Goal: Task Accomplishment & Management: Manage account settings

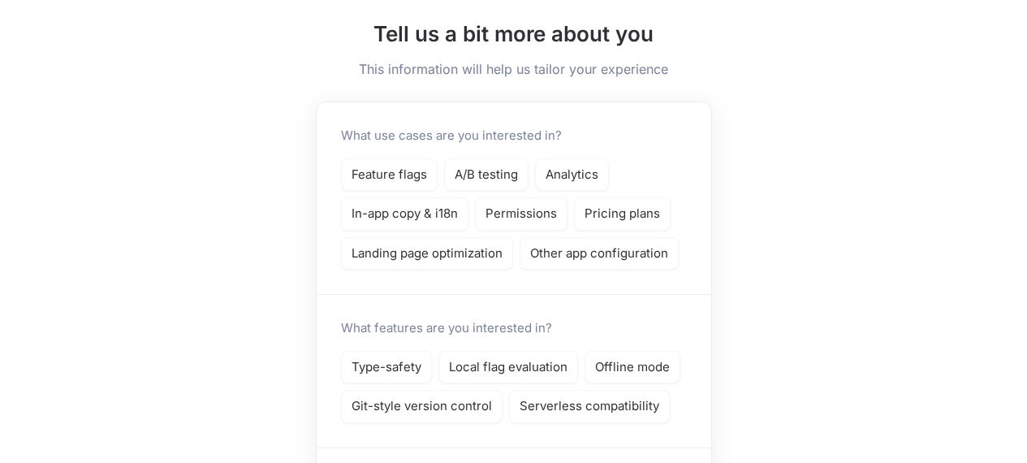
scroll to position [81, 0]
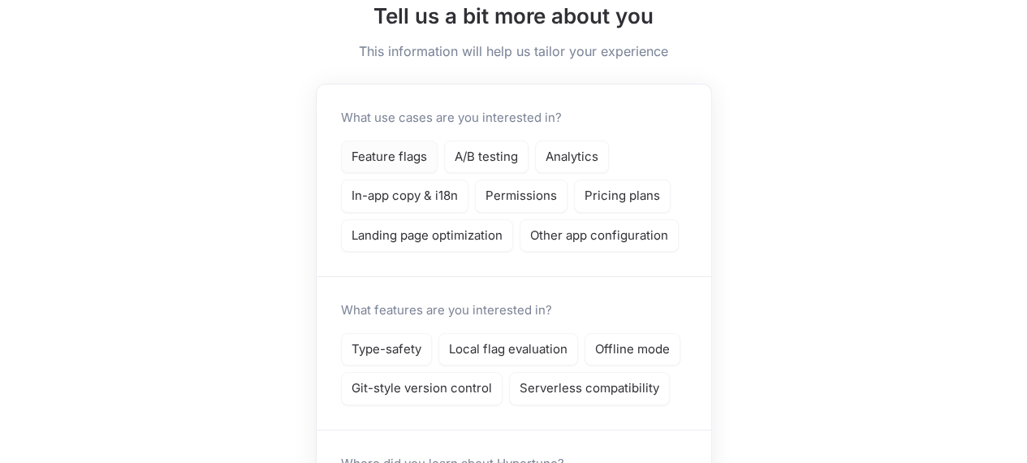
click at [385, 160] on p "Feature flags" at bounding box center [390, 157] width 76 height 19
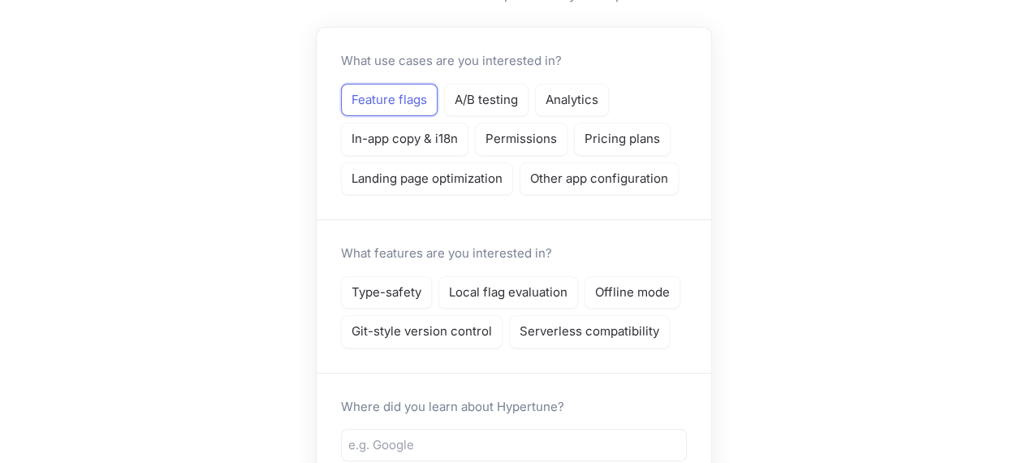
scroll to position [162, 0]
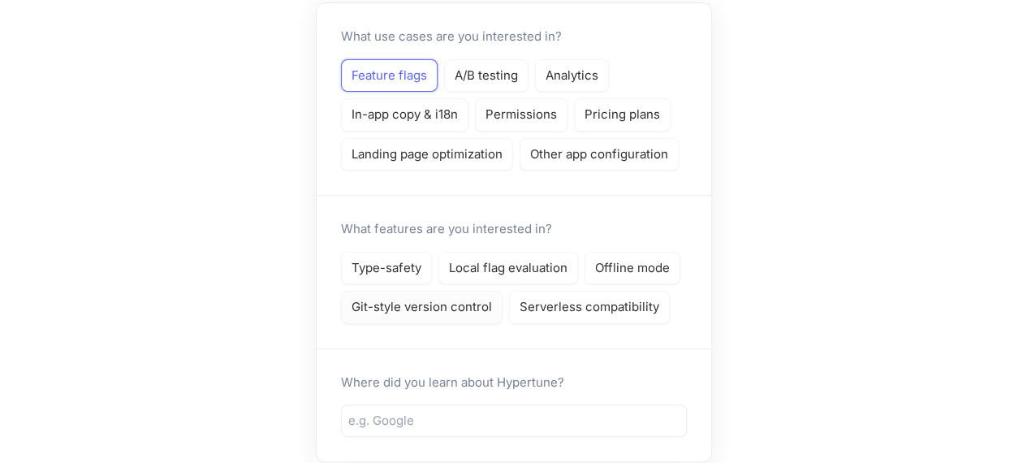
click at [403, 303] on p "Git-style version control" at bounding box center [422, 307] width 140 height 19
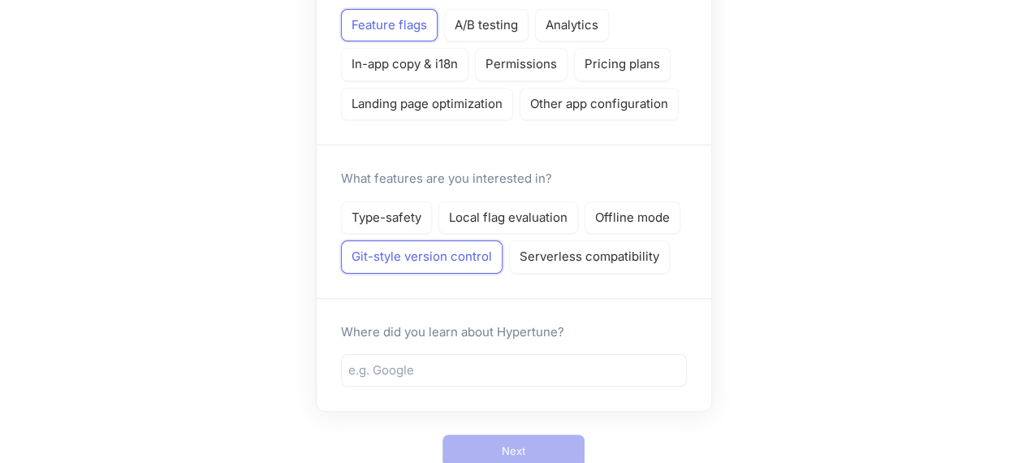
scroll to position [244, 0]
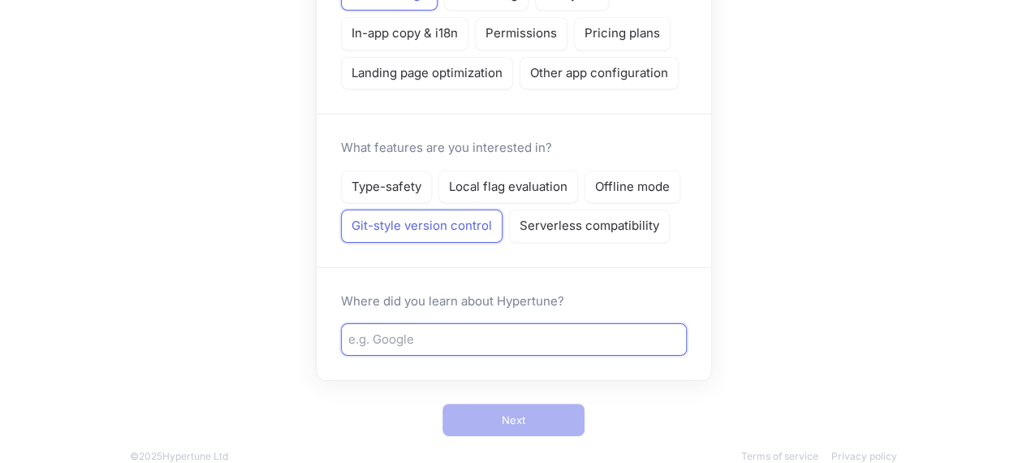
click at [424, 339] on input "text" at bounding box center [513, 339] width 331 height 19
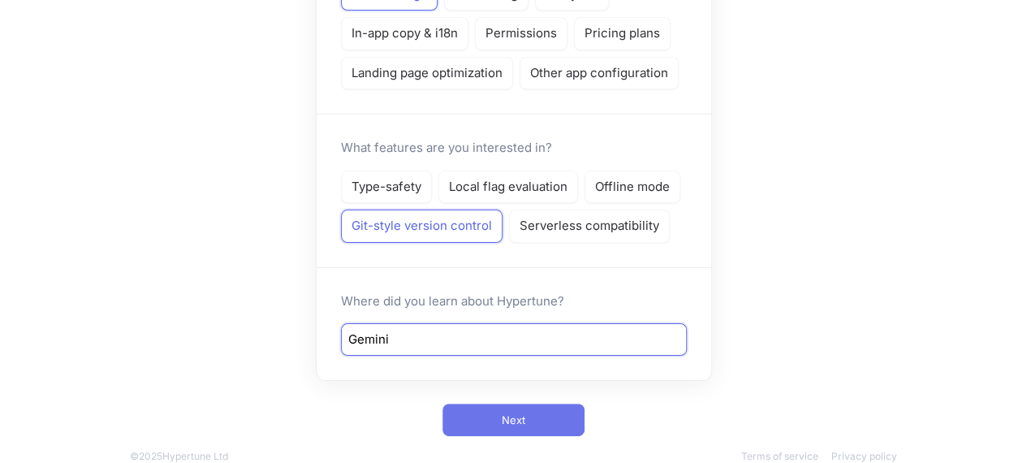
type input "Gemini"
click at [522, 421] on span "Next" at bounding box center [514, 420] width 24 height 10
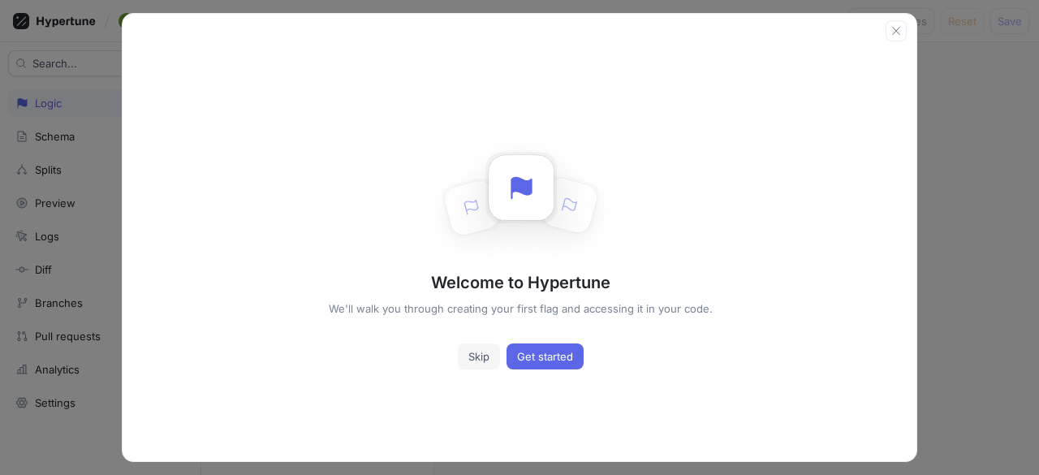
click at [471, 353] on span "Skip" at bounding box center [478, 357] width 21 height 10
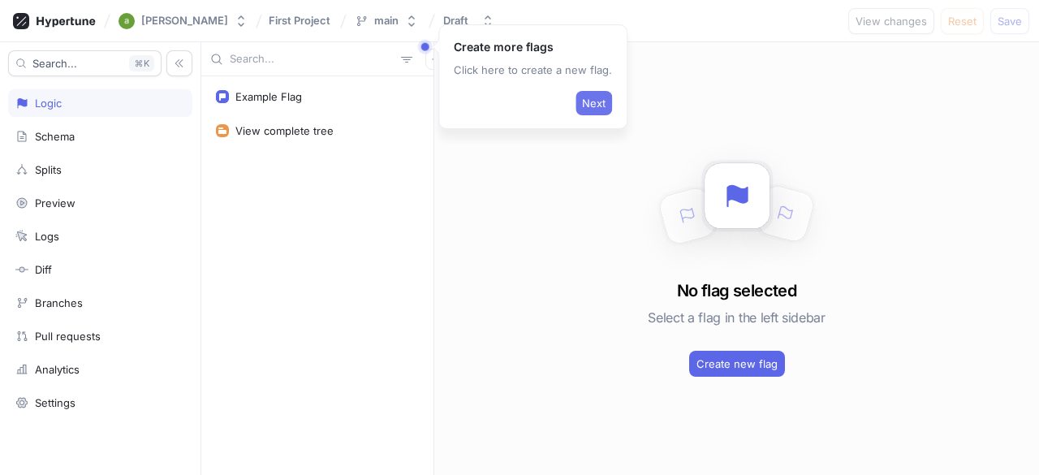
click at [592, 95] on button "Next" at bounding box center [594, 103] width 37 height 24
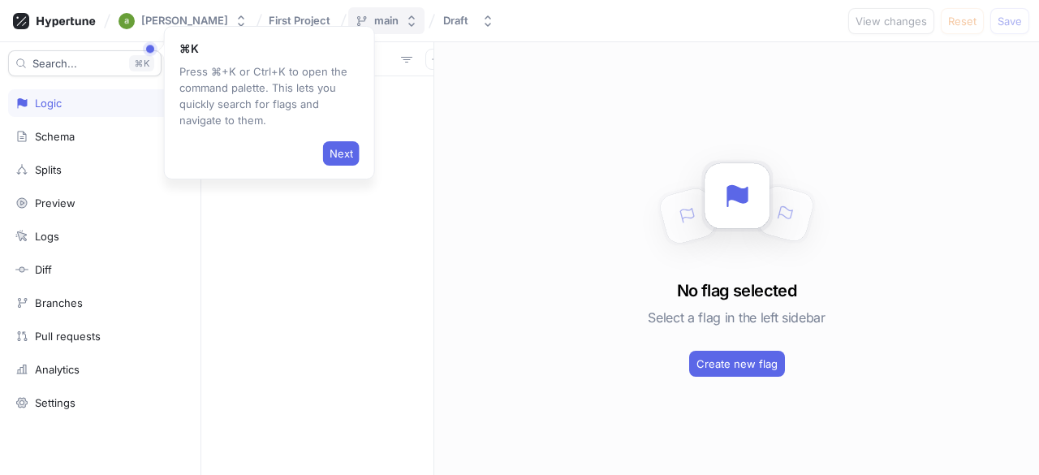
click at [374, 18] on div "main" at bounding box center [386, 21] width 24 height 14
click at [499, 275] on div "No flag selected Select a flag in the left sidebar Create new flag" at bounding box center [736, 258] width 605 height 433
click at [334, 155] on span "Next" at bounding box center [342, 154] width 24 height 10
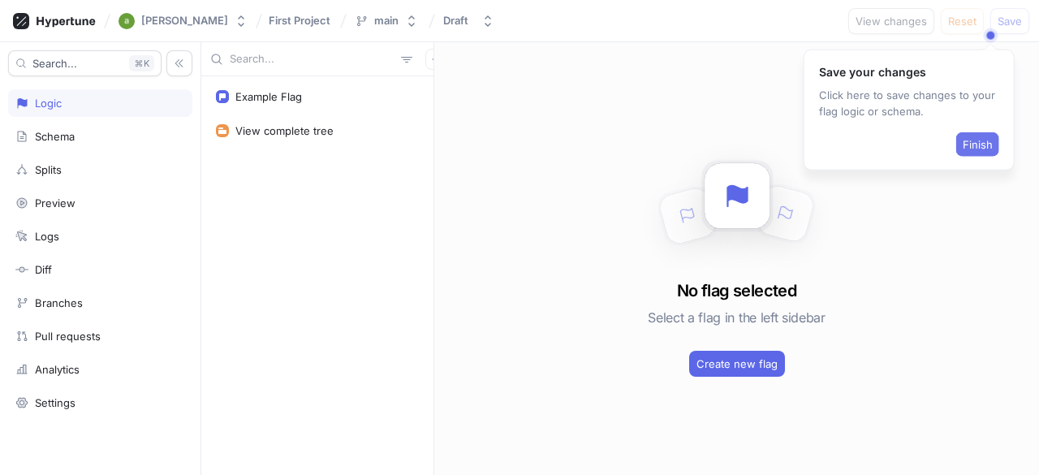
click at [984, 142] on span "Finish" at bounding box center [978, 145] width 30 height 10
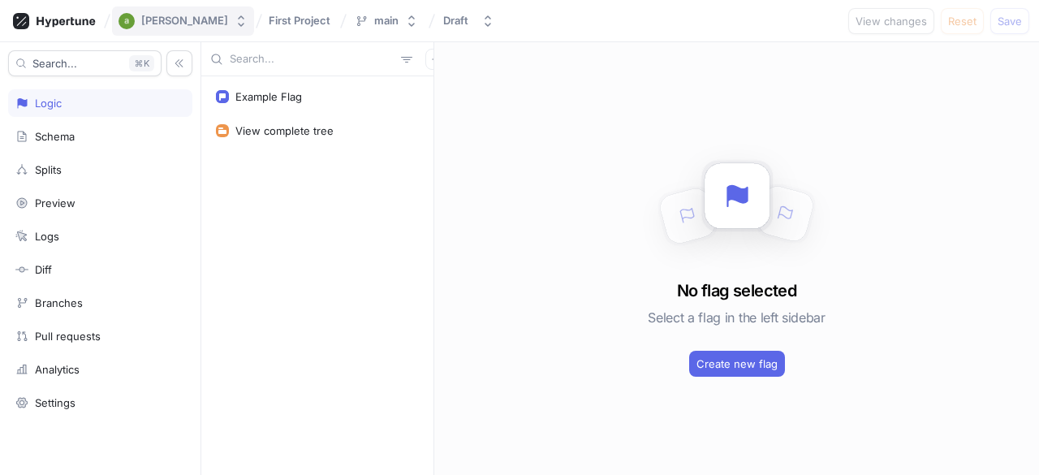
click at [150, 19] on div "[PERSON_NAME]" at bounding box center [184, 21] width 87 height 14
click at [272, 233] on div "Example Flag View complete tree" at bounding box center [317, 275] width 232 height 399
click at [283, 24] on span "First Project" at bounding box center [300, 20] width 62 height 11
click at [300, 240] on div "Example Flag View complete tree" at bounding box center [317, 275] width 232 height 399
click at [191, 24] on div "[PERSON_NAME]" at bounding box center [184, 21] width 87 height 14
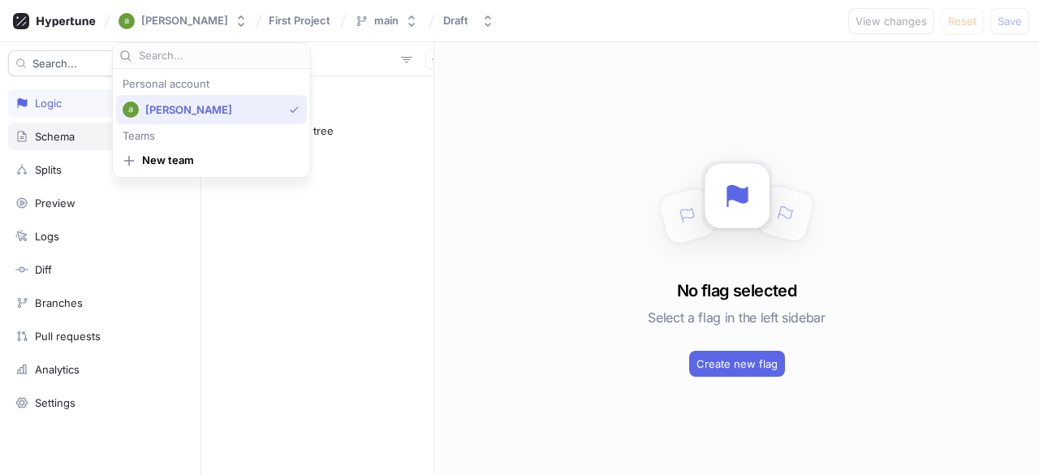
click at [46, 139] on div "Schema" at bounding box center [55, 136] width 40 height 13
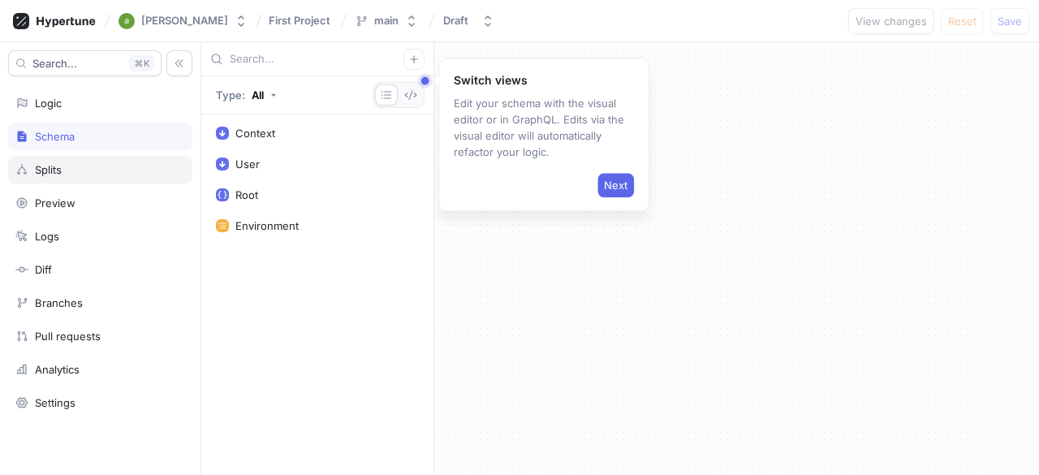
click at [49, 171] on div "Splits" at bounding box center [48, 169] width 27 height 13
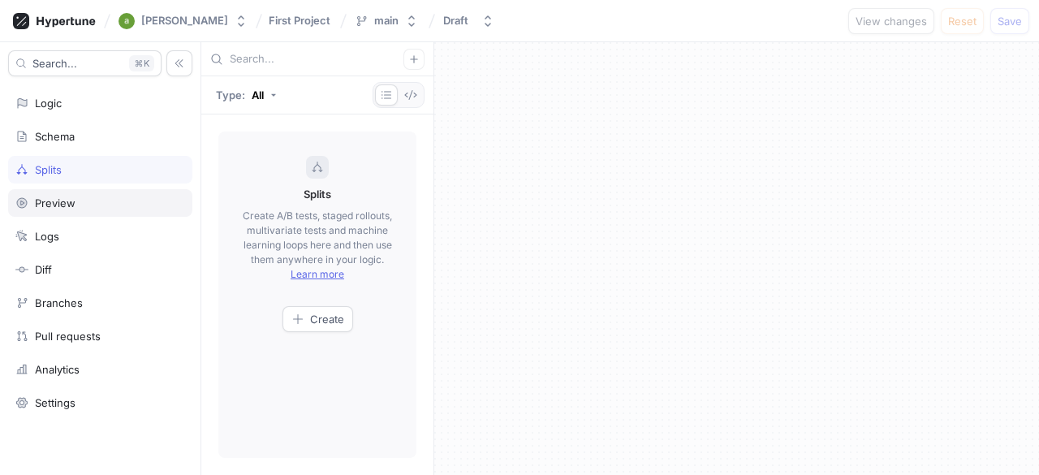
click at [48, 205] on div "Preview" at bounding box center [55, 202] width 41 height 13
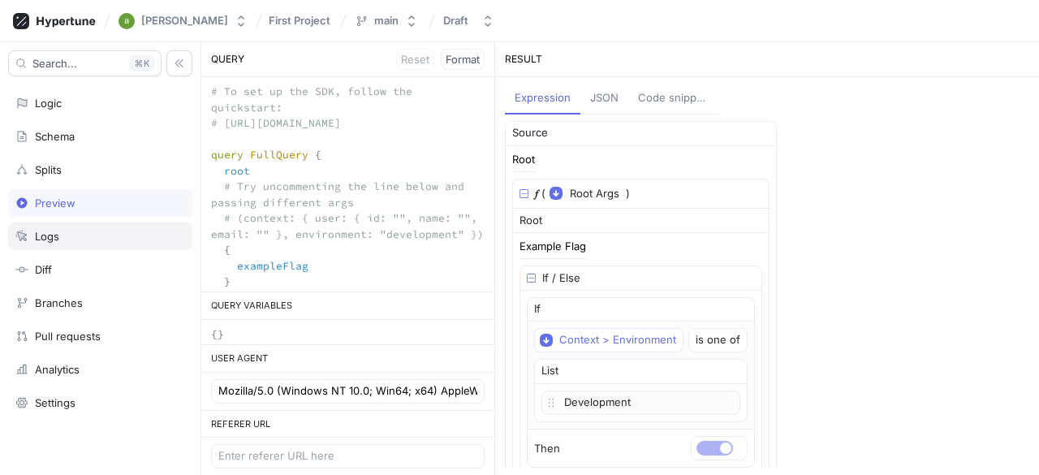
click at [57, 233] on div "Logs" at bounding box center [47, 236] width 24 height 13
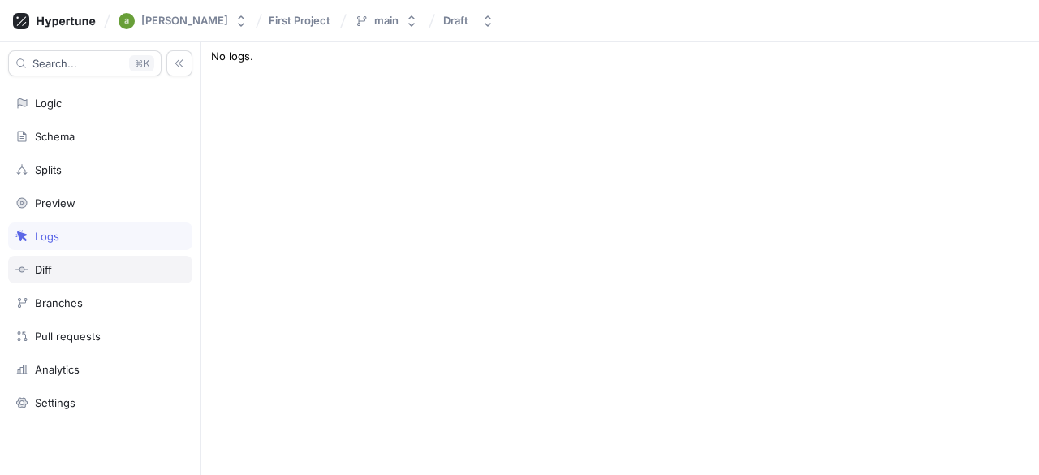
click at [65, 270] on div "Diff" at bounding box center [100, 269] width 170 height 13
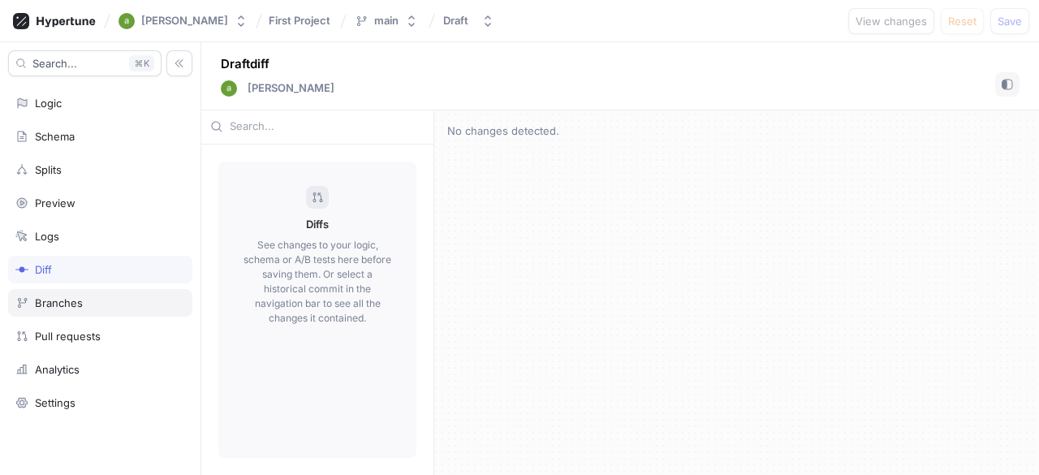
click at [64, 296] on div "Branches" at bounding box center [59, 302] width 48 height 13
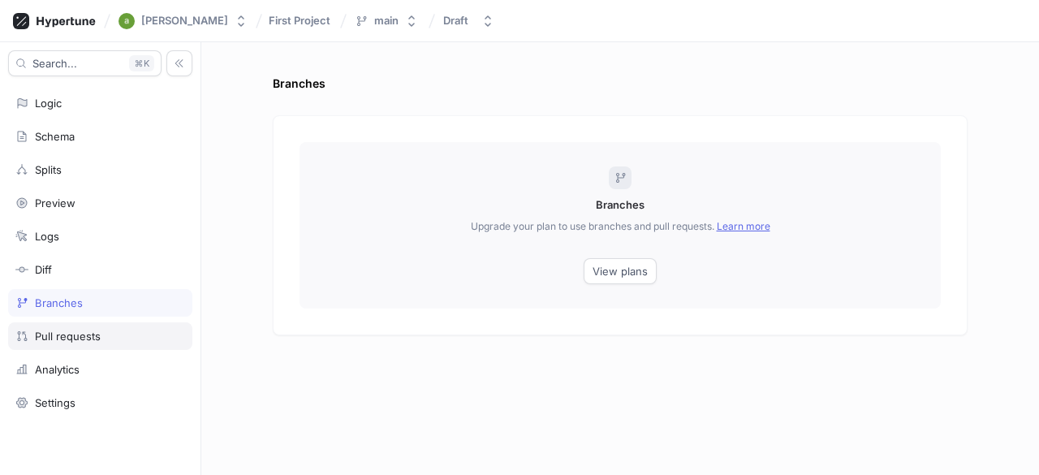
click at [72, 330] on div "Pull requests" at bounding box center [68, 336] width 66 height 13
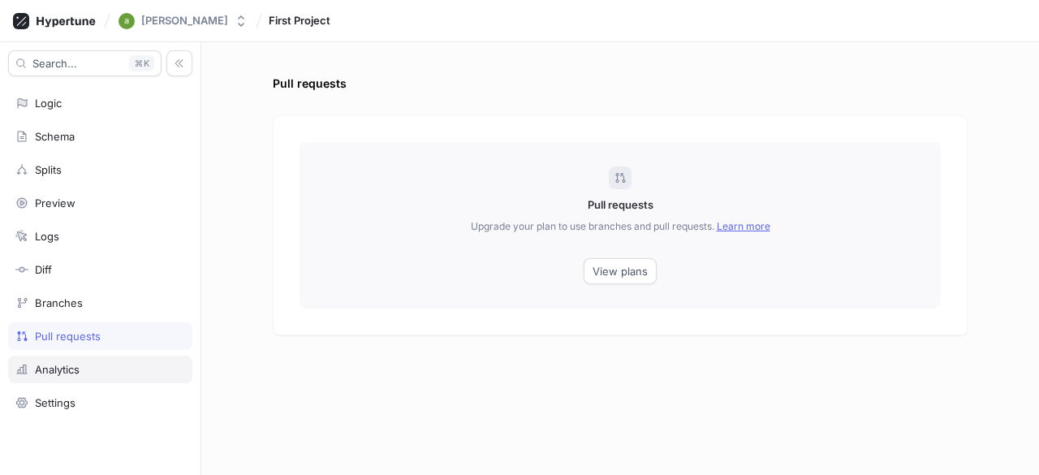
click at [70, 365] on div "Analytics" at bounding box center [57, 369] width 45 height 13
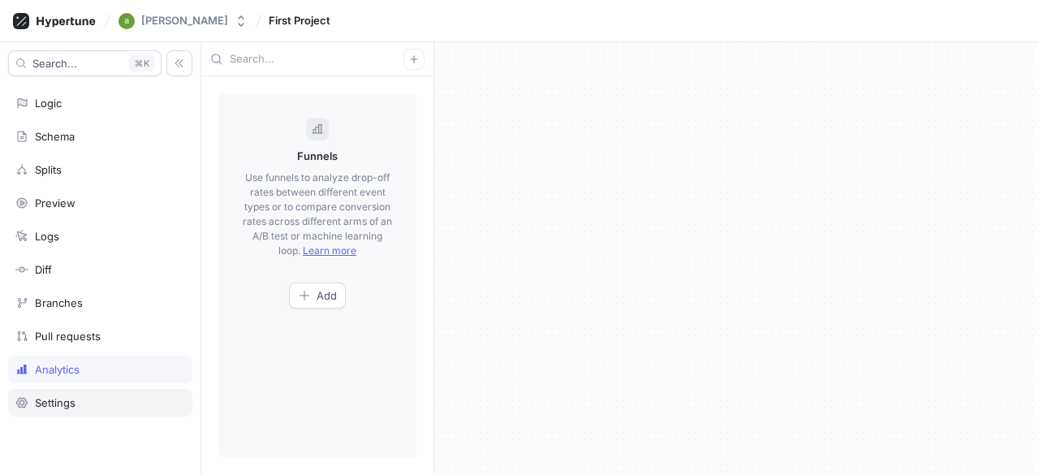
click at [69, 408] on div "Settings" at bounding box center [100, 403] width 184 height 28
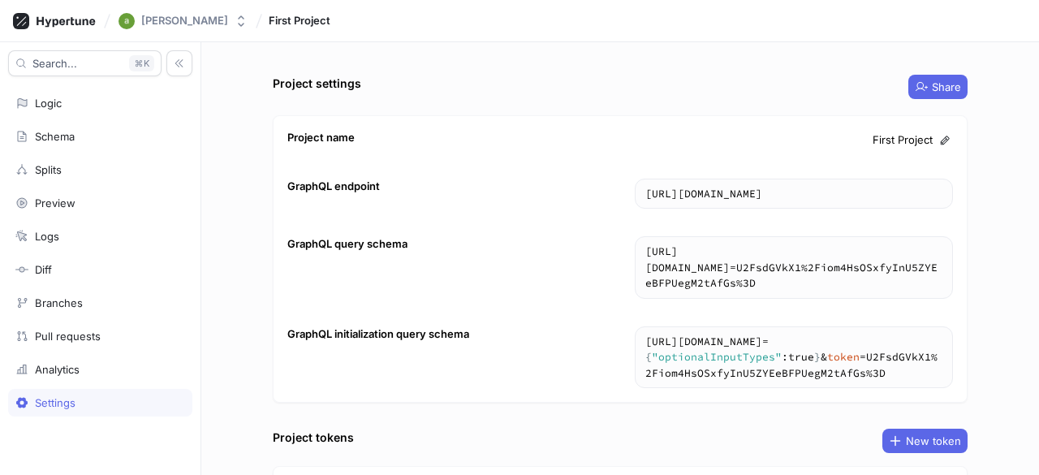
click at [242, 218] on div "Project settings Share Project name First Project GraphQL endpoint [URL][DOMAIN…" at bounding box center [620, 258] width 838 height 433
click at [228, 283] on div "Project settings Share Project name First Project GraphQL endpoint [URL][DOMAIN…" at bounding box center [620, 258] width 838 height 433
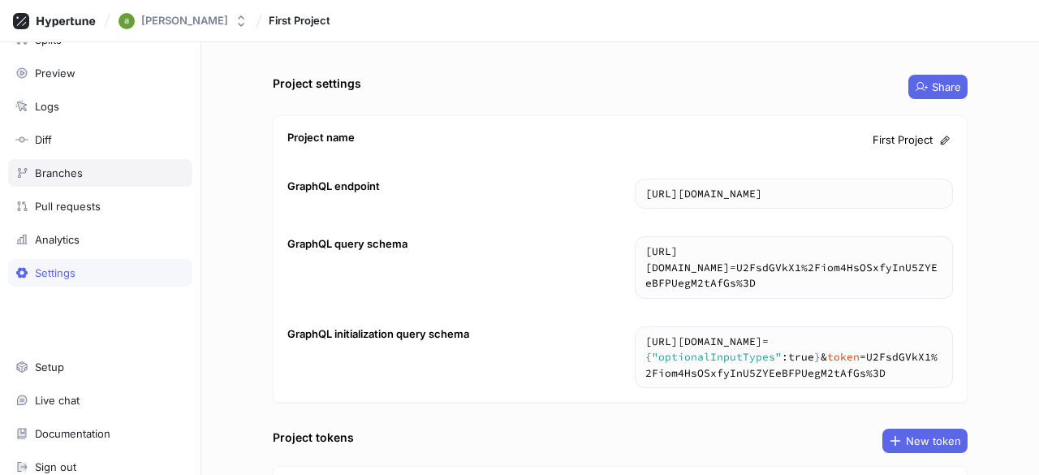
scroll to position [136, 0]
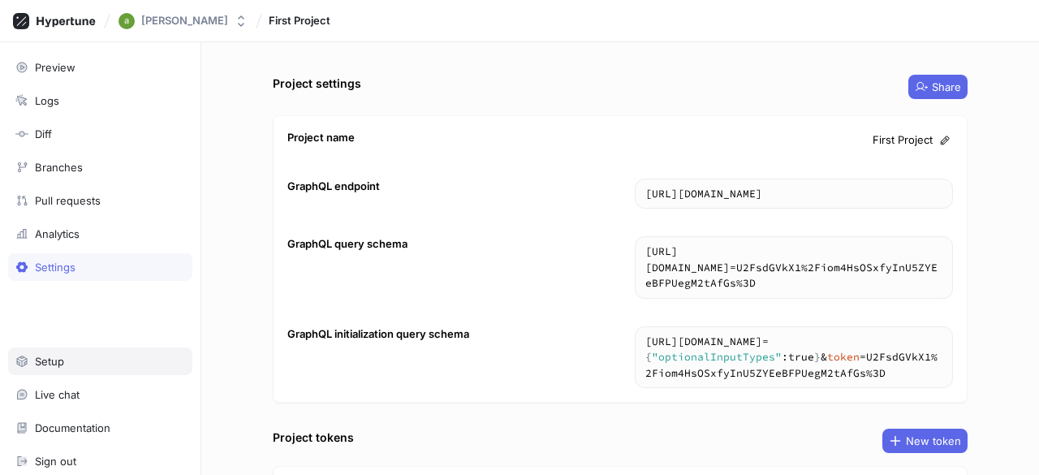
click at [63, 359] on div "Setup" at bounding box center [100, 361] width 170 height 13
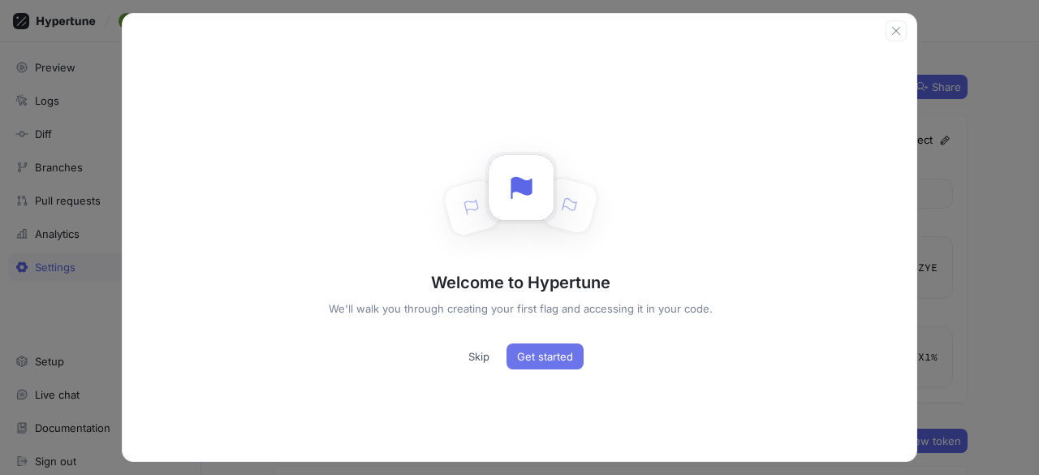
click at [529, 352] on span "Get started" at bounding box center [545, 357] width 56 height 10
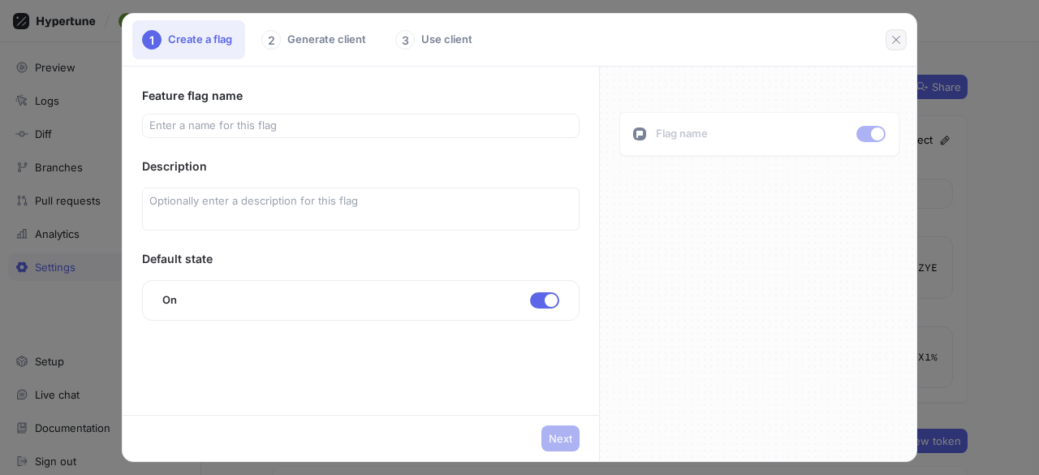
click at [891, 37] on icon "button" at bounding box center [896, 39] width 13 height 13
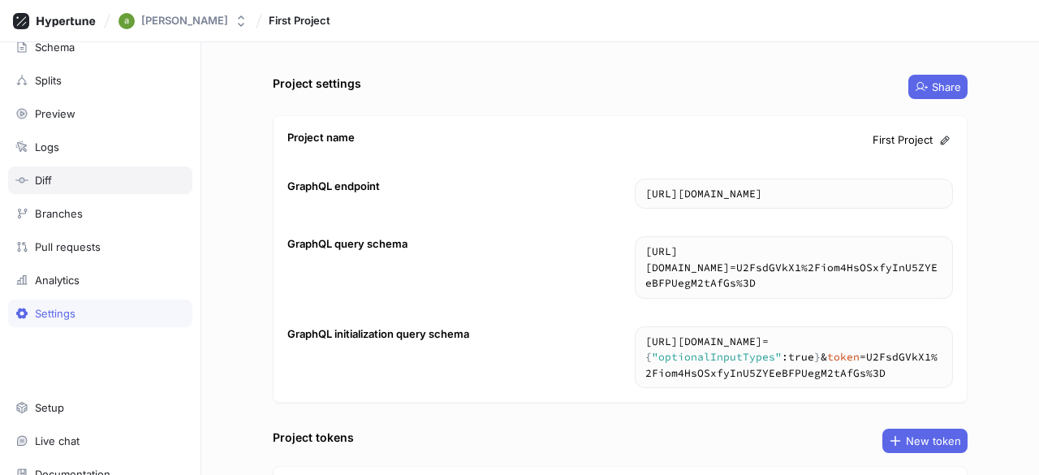
scroll to position [136, 0]
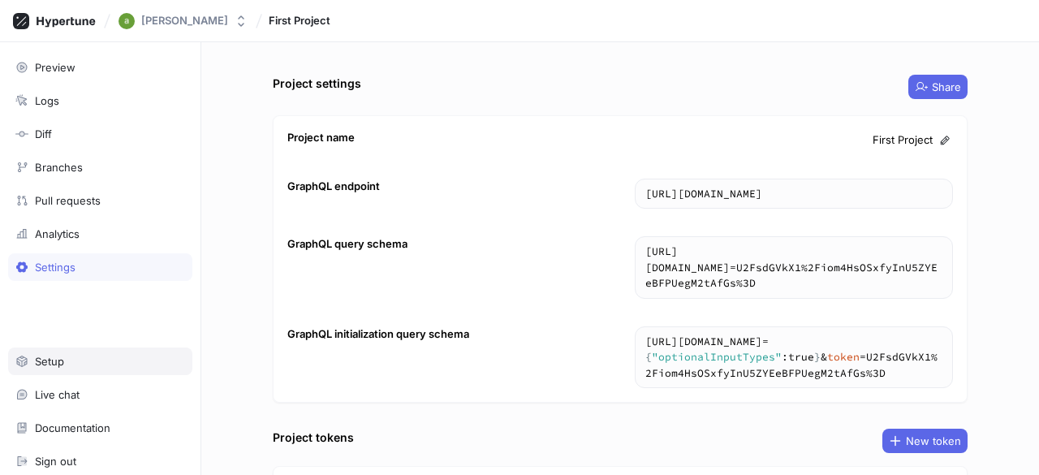
click at [73, 355] on div "Setup" at bounding box center [100, 361] width 170 height 13
type textarea "x"
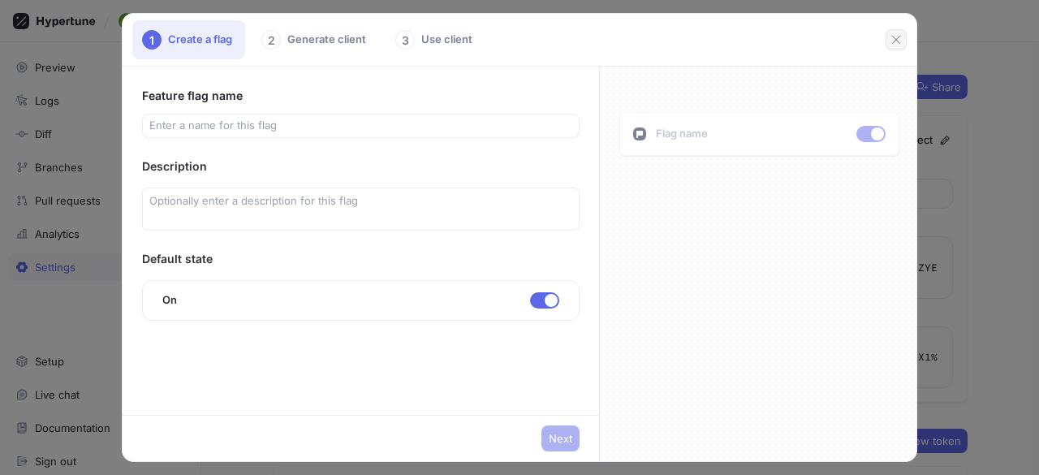
click at [901, 38] on icon "button" at bounding box center [896, 39] width 13 height 13
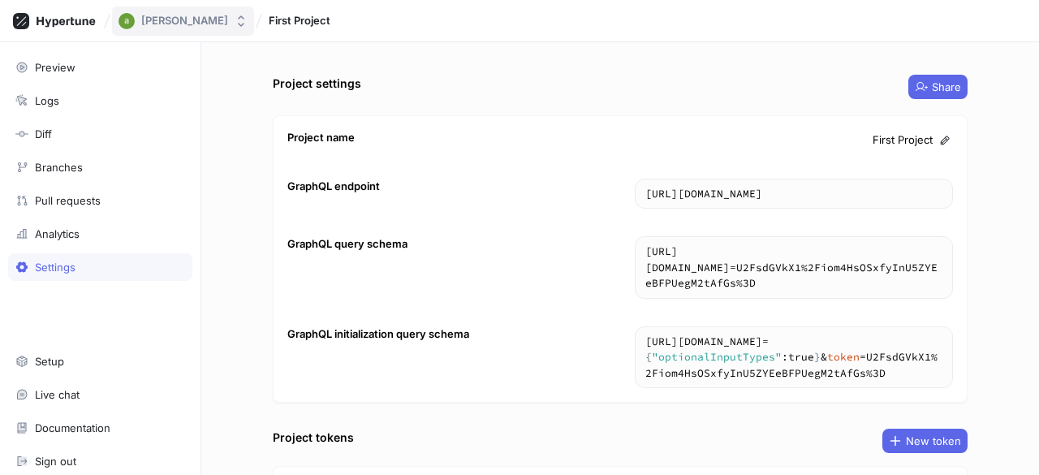
click at [182, 23] on div "[PERSON_NAME]" at bounding box center [184, 21] width 87 height 14
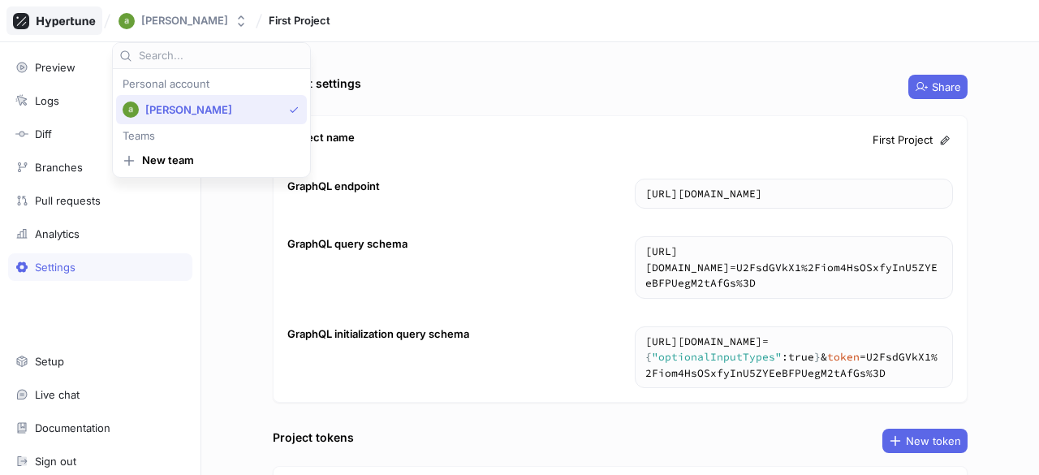
click at [20, 14] on rect at bounding box center [21, 21] width 16 height 16
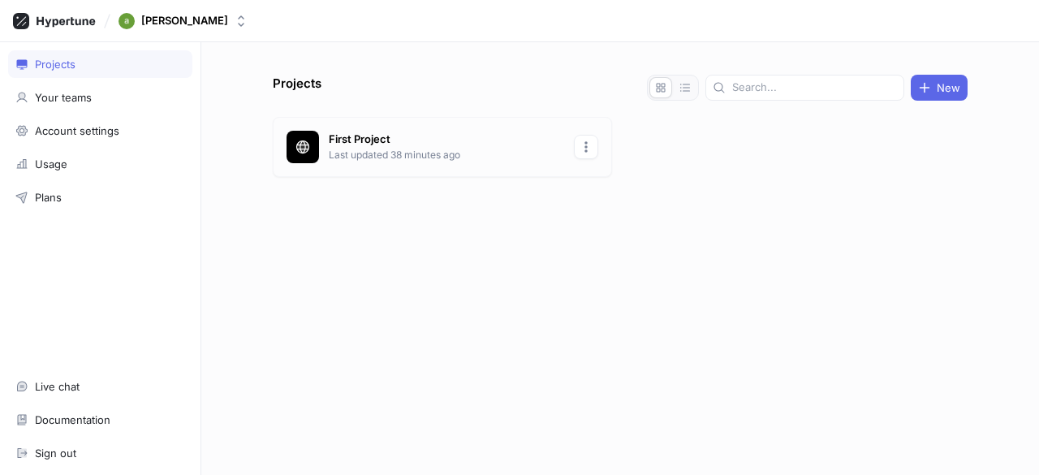
click at [589, 142] on icon "button" at bounding box center [586, 146] width 13 height 13
click at [440, 269] on div "Projects New First Project Last updated 38 minutes ago" at bounding box center [620, 275] width 708 height 400
click at [389, 136] on p "First Project" at bounding box center [446, 140] width 235 height 16
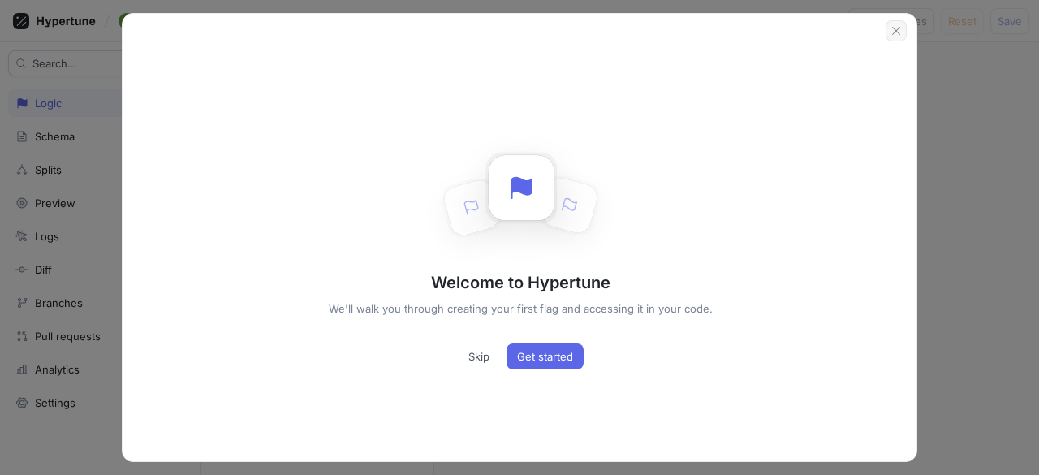
click at [892, 31] on icon "button" at bounding box center [896, 30] width 13 height 13
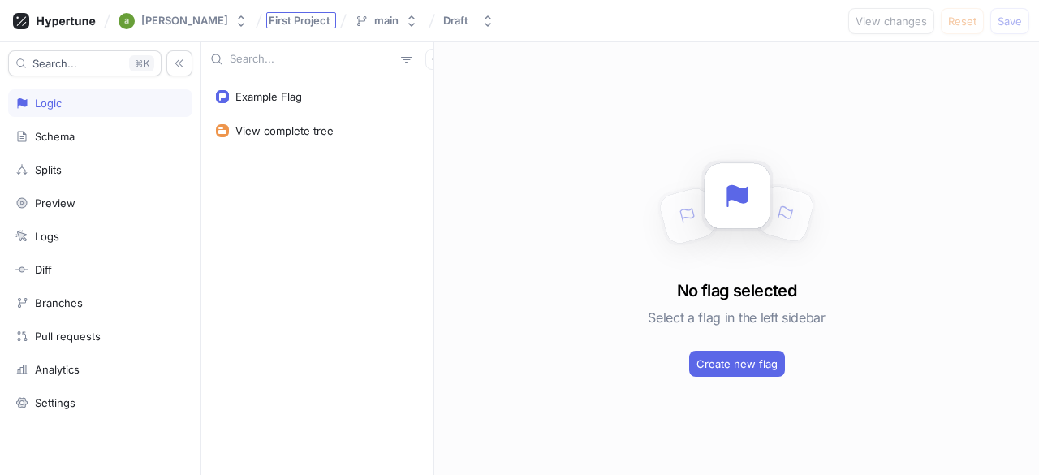
click at [304, 19] on span "First Project" at bounding box center [300, 20] width 62 height 11
type input "FabricFlow"
click at [331, 296] on div "Example Flag View complete tree" at bounding box center [317, 275] width 232 height 399
click at [188, 10] on button "[PERSON_NAME]" at bounding box center [183, 20] width 142 height 29
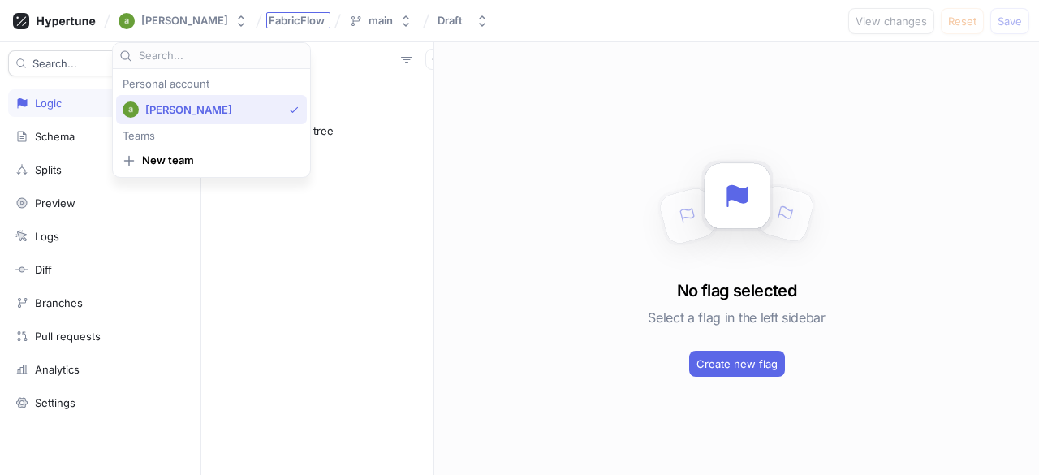
click at [283, 16] on span "FabricFlow" at bounding box center [297, 20] width 56 height 11
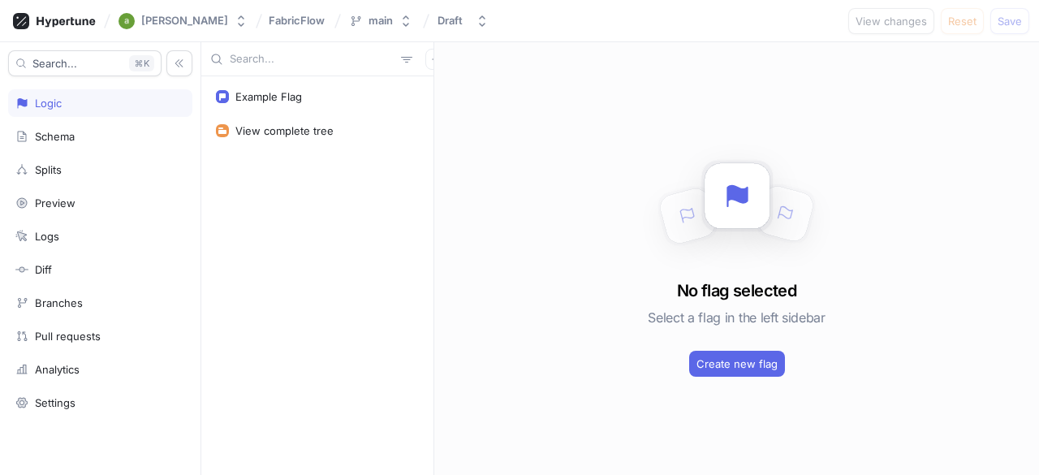
click at [307, 270] on div "Example Flag View complete tree" at bounding box center [317, 275] width 232 height 399
click at [59, 391] on div "Settings" at bounding box center [100, 403] width 184 height 28
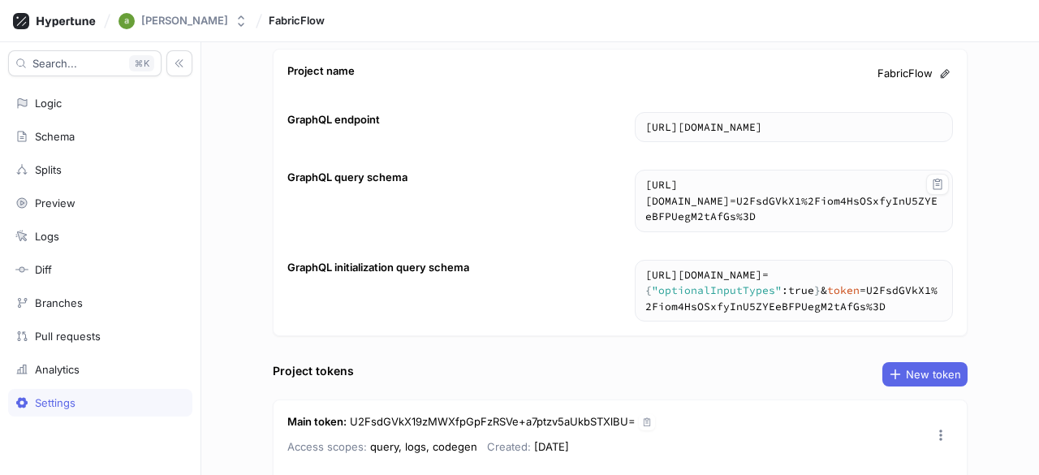
scroll to position [244, 0]
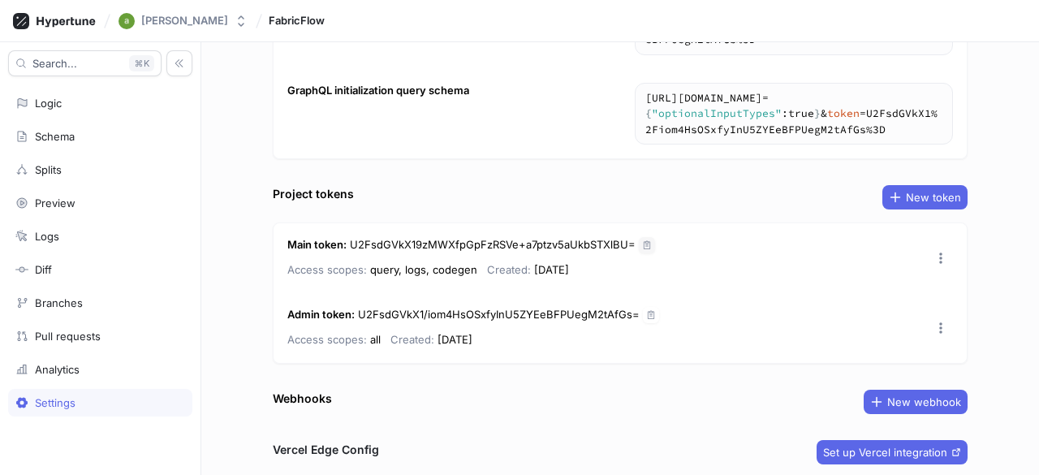
click at [642, 240] on icon "button" at bounding box center [647, 245] width 10 height 10
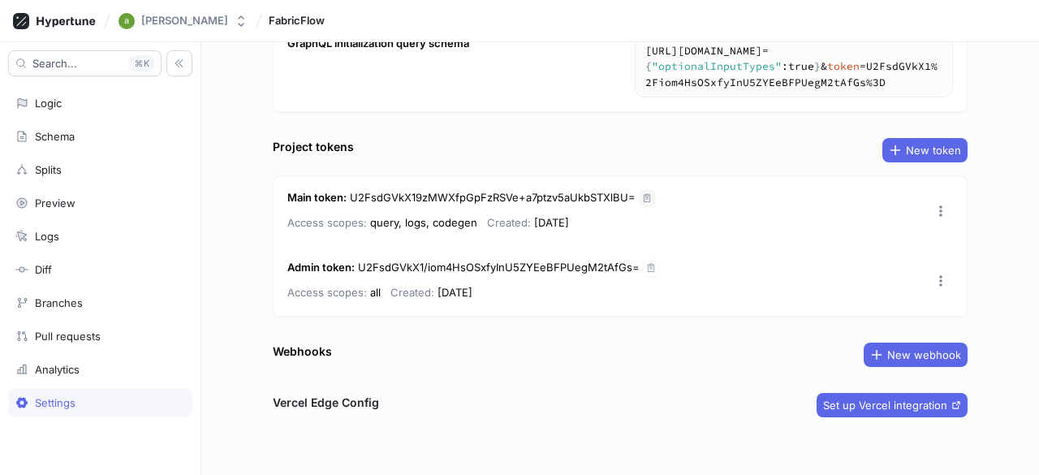
scroll to position [291, 0]
